Goal: Task Accomplishment & Management: Manage account settings

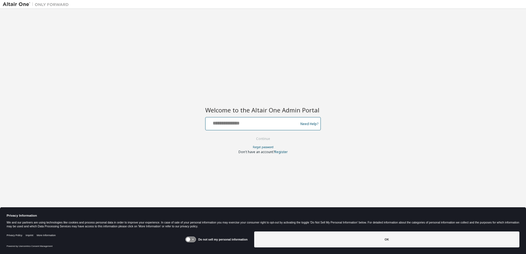
click at [254, 124] on input "text" at bounding box center [253, 123] width 90 height 8
type input "**********"
click at [271, 141] on button "Continue" at bounding box center [263, 139] width 26 height 8
click at [260, 146] on link "Forgot password" at bounding box center [263, 147] width 21 height 4
click at [249, 123] on input "text" at bounding box center [253, 123] width 90 height 8
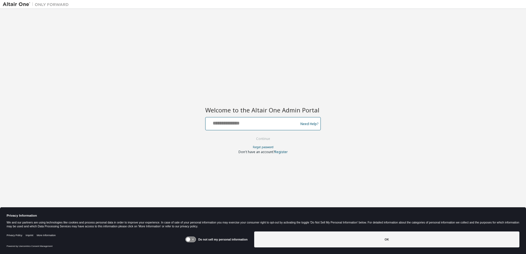
click at [269, 123] on input "text" at bounding box center [253, 123] width 90 height 8
type input "**********"
click at [270, 137] on button "Continue" at bounding box center [263, 139] width 26 height 8
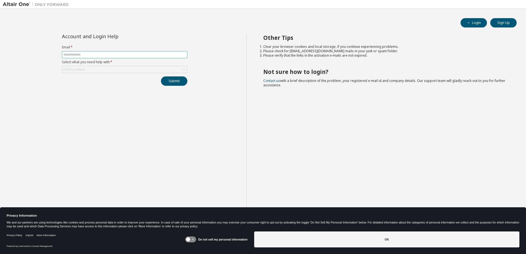
click at [139, 56] on input "text" at bounding box center [124, 55] width 123 height 4
paste input "*"
type input "**********"
click at [144, 70] on div "Click to select" at bounding box center [124, 69] width 125 height 7
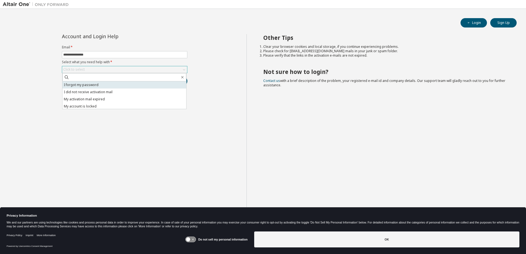
click at [85, 86] on li "I forgot my password" at bounding box center [124, 84] width 124 height 7
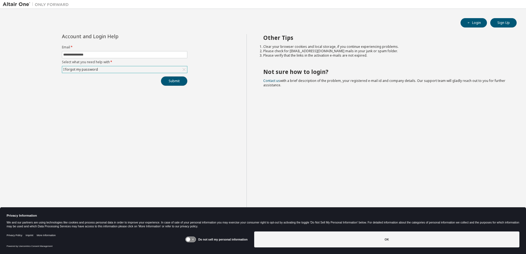
click at [175, 79] on button "Submit" at bounding box center [174, 80] width 26 height 9
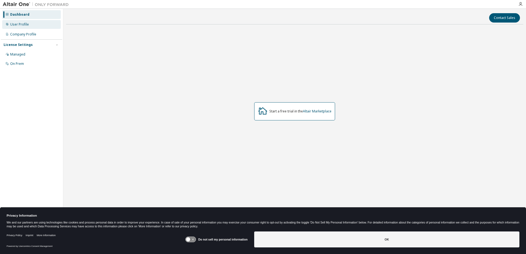
click at [15, 23] on div "User Profile" at bounding box center [19, 24] width 19 height 4
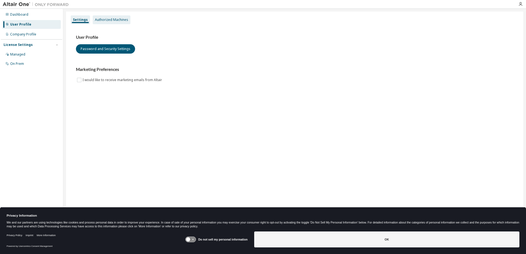
click at [119, 20] on div "Authorized Machines" at bounding box center [111, 20] width 33 height 4
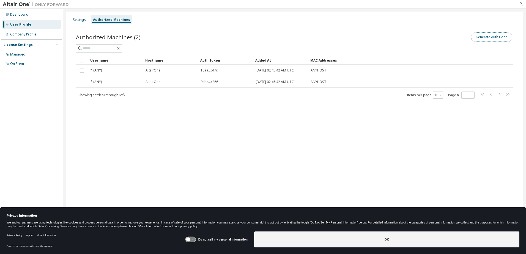
click at [488, 35] on button "Generate Auth Code" at bounding box center [491, 36] width 41 height 9
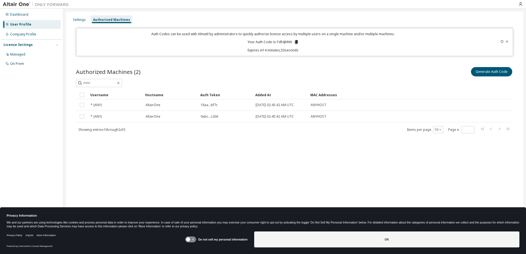
click at [288, 44] on p "Your Auth Code is: 1VB4JHNH" at bounding box center [272, 42] width 51 height 5
copy p "1VB4JHNH"
click at [45, 106] on div "Dashboard User Profile Company Profile License Settings Managed On Prem" at bounding box center [31, 119] width 61 height 218
click at [34, 138] on div "Dashboard User Profile Company Profile License Settings Managed On Prem" at bounding box center [31, 119] width 61 height 218
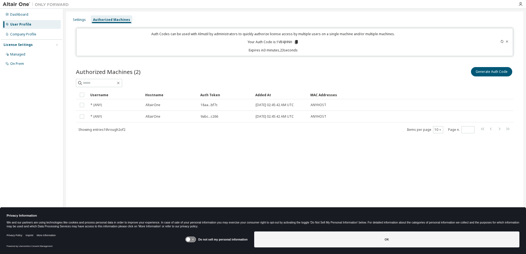
click at [204, 34] on p "Auth Codes can be used with Almutil by administrators to quickly authorize lice…" at bounding box center [273, 34] width 387 height 5
drag, startPoint x: 154, startPoint y: 34, endPoint x: 174, endPoint y: 34, distance: 20.1
click at [174, 34] on p "Auth Codes can be used with Almutil by administrators to quickly authorize lice…" at bounding box center [273, 34] width 387 height 5
drag, startPoint x: 174, startPoint y: 34, endPoint x: 170, endPoint y: 34, distance: 4.1
click at [170, 34] on p "Auth Codes can be used with Almutil by administrators to quickly authorize lice…" at bounding box center [273, 34] width 387 height 5
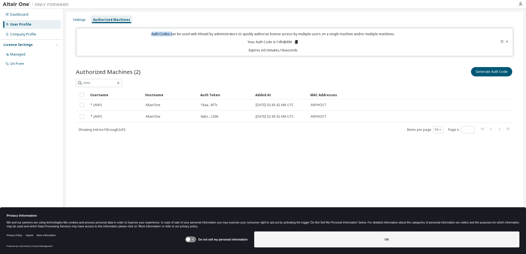
click at [169, 33] on p "Auth Codes can be used with Almutil by administrators to quickly authorize lice…" at bounding box center [273, 34] width 387 height 5
drag, startPoint x: 155, startPoint y: 33, endPoint x: 170, endPoint y: 34, distance: 15.7
click at [170, 34] on p "Auth Codes can be used with Almutil by administrators to quickly authorize lice…" at bounding box center [273, 34] width 387 height 5
drag, startPoint x: 170, startPoint y: 34, endPoint x: 155, endPoint y: 35, distance: 16.0
click at [155, 35] on p "Auth Codes can be used with Almutil by administrators to quickly authorize lice…" at bounding box center [273, 34] width 387 height 5
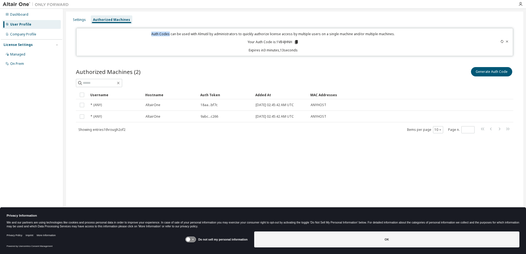
drag, startPoint x: 153, startPoint y: 34, endPoint x: 171, endPoint y: 35, distance: 17.6
click at [171, 35] on p "Auth Codes can be used with Almutil by administrators to quickly authorize lice…" at bounding box center [273, 34] width 387 height 5
copy p "Auth Codes"
